Goal: Transaction & Acquisition: Purchase product/service

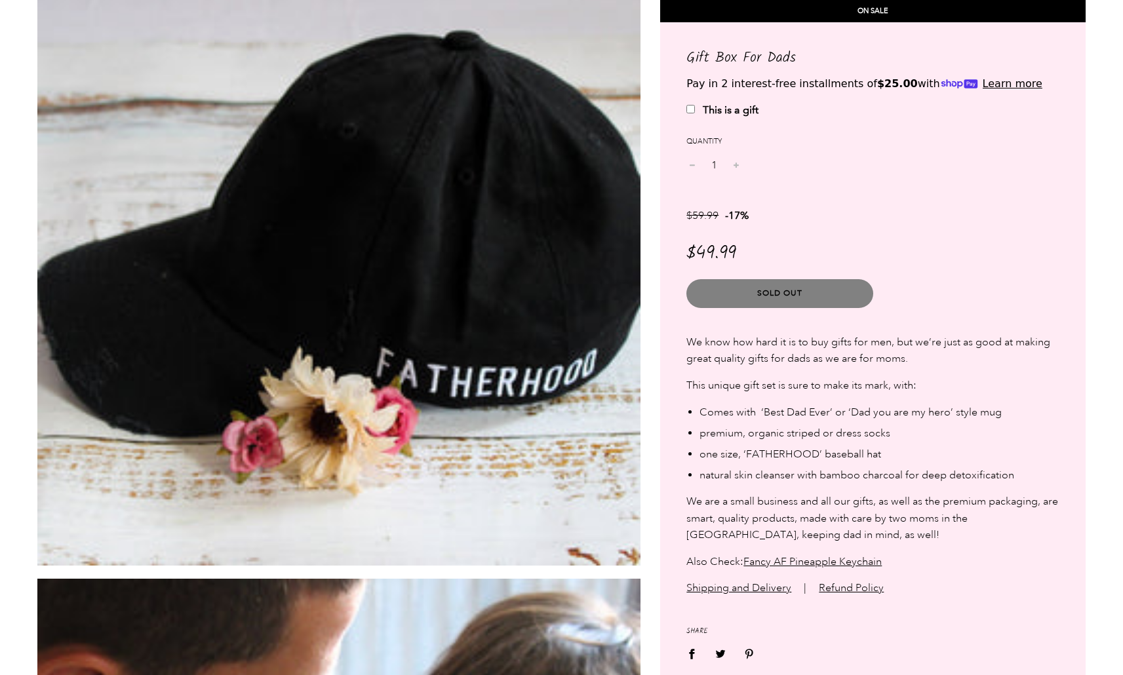
scroll to position [2026, 0]
